Goal: Information Seeking & Learning: Learn about a topic

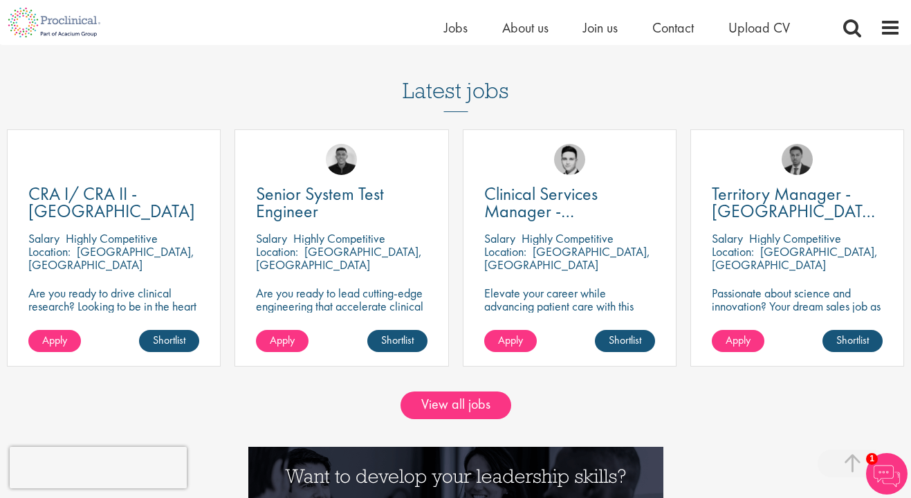
scroll to position [1146, 0]
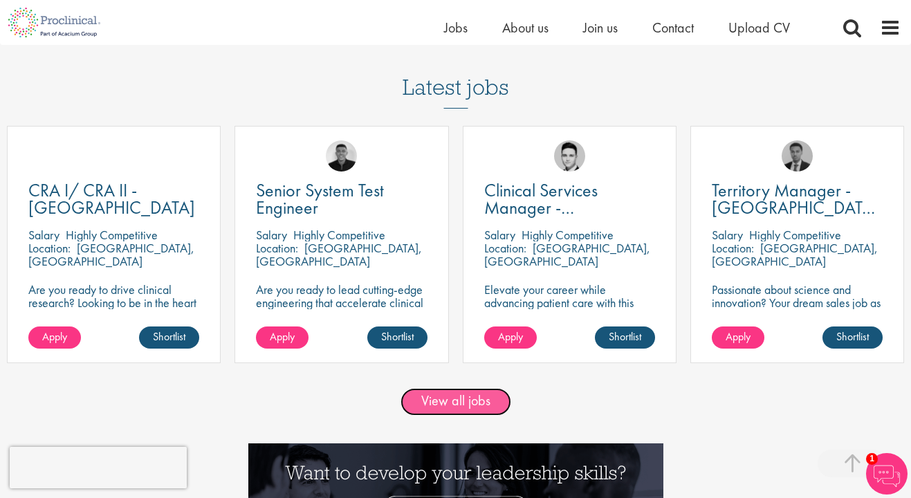
click at [446, 408] on link "View all jobs" at bounding box center [456, 402] width 111 height 28
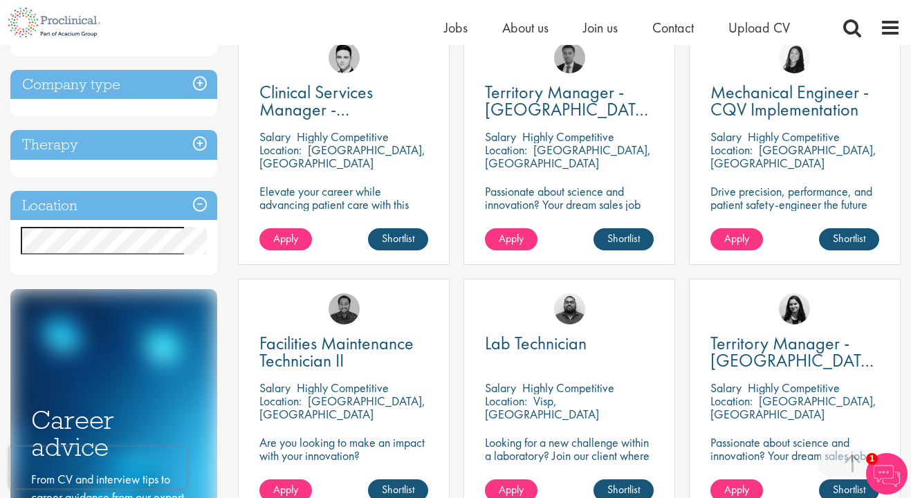
scroll to position [519, 0]
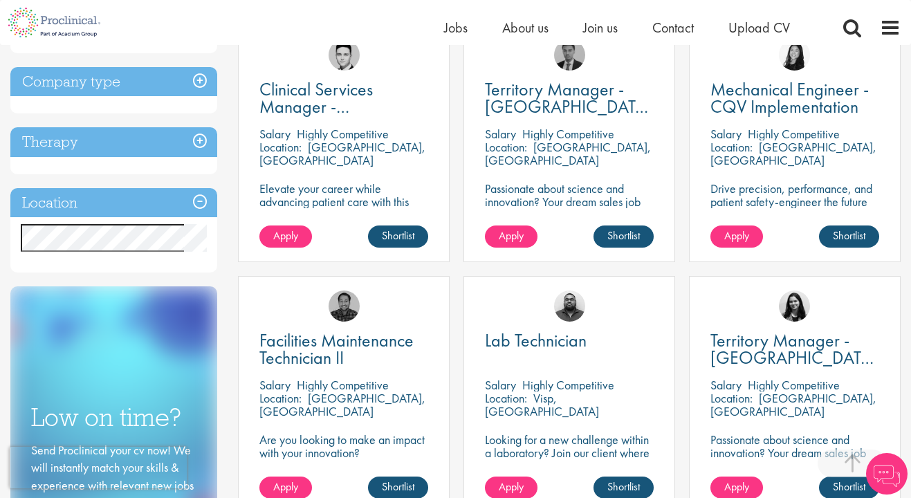
scroll to position [551, 0]
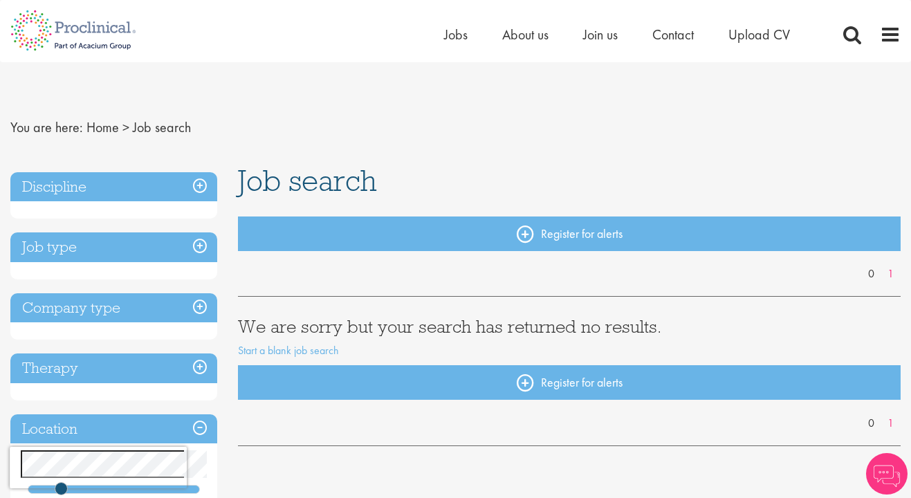
click at [141, 190] on h3 "Discipline" at bounding box center [113, 187] width 207 height 30
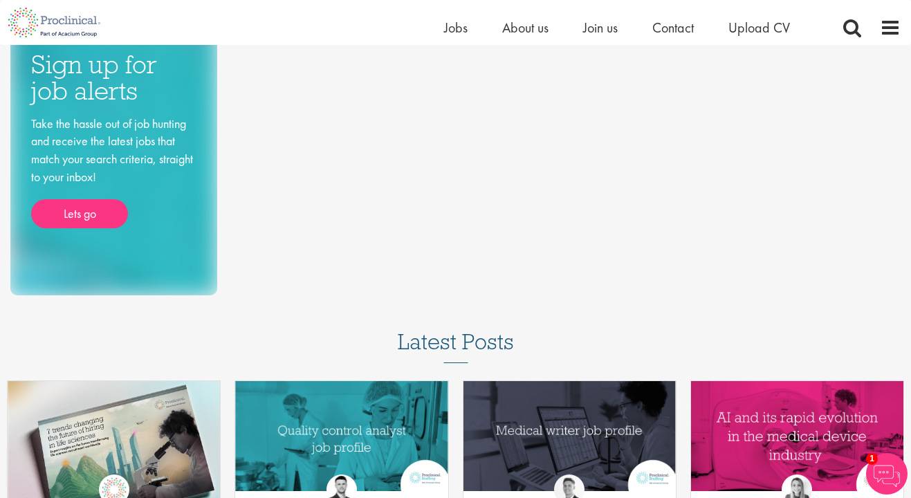
scroll to position [788, 0]
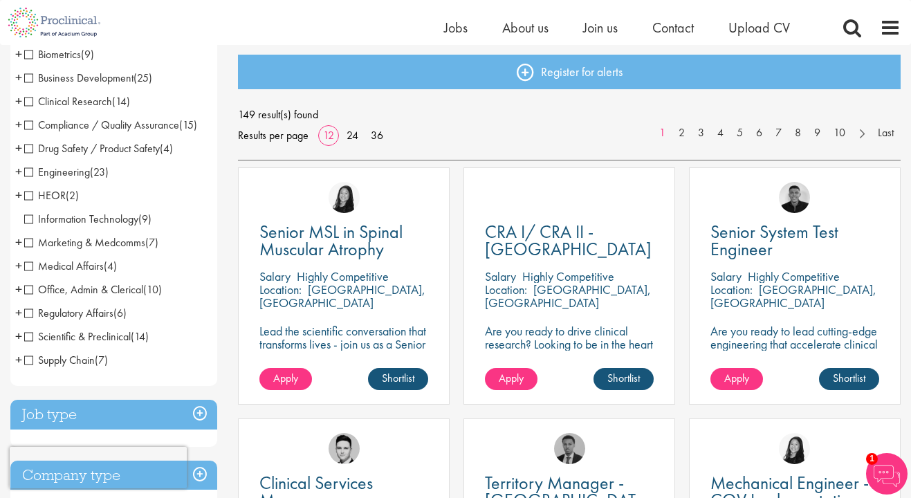
scroll to position [142, 0]
